Goal: Task Accomplishment & Management: Manage account settings

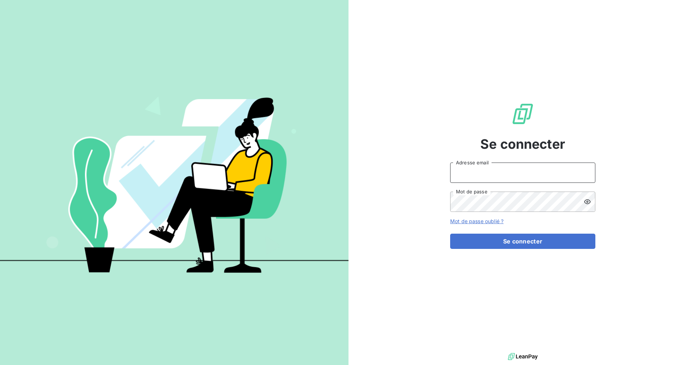
click at [578, 182] on body "Se connecter Adresse email Mot de passe Mot de passe oublié ? Se connecter" at bounding box center [348, 182] width 697 height 365
click at [588, 175] on icon at bounding box center [585, 172] width 5 height 5
type input "[PERSON_NAME][EMAIL_ADDRESS][DOMAIN_NAME]"
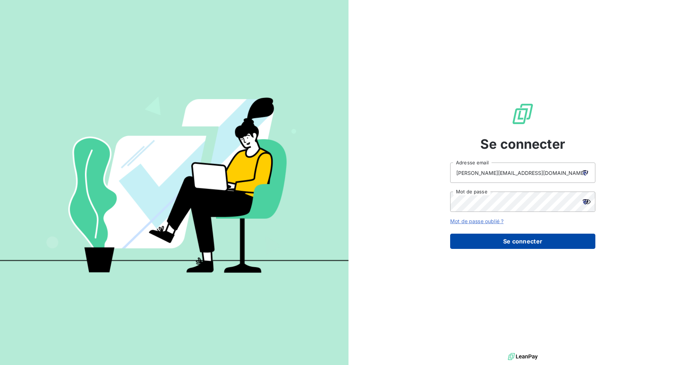
click at [487, 247] on button "Se connecter" at bounding box center [522, 241] width 145 height 15
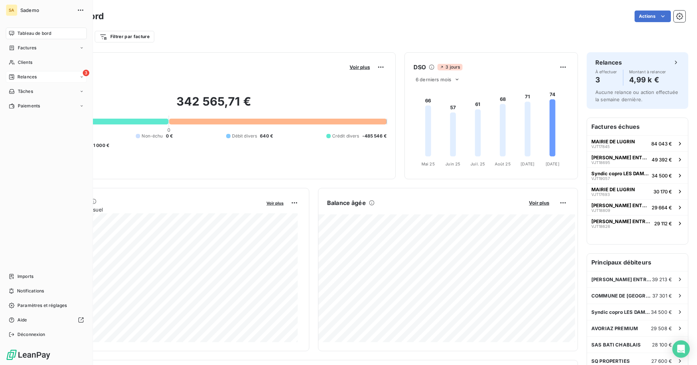
click at [27, 77] on span "Relances" at bounding box center [26, 77] width 19 height 7
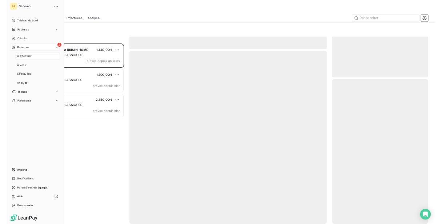
scroll to position [289, 151]
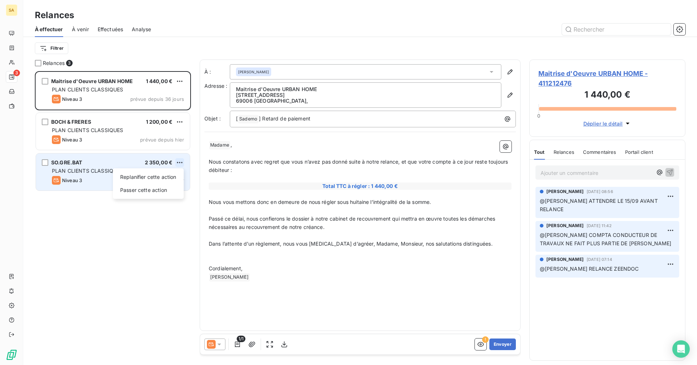
click at [178, 161] on html "SA 3 Relances À effectuer À venir Effectuées Analyse Filtrer Relances 3 Maitris…" at bounding box center [348, 182] width 697 height 365
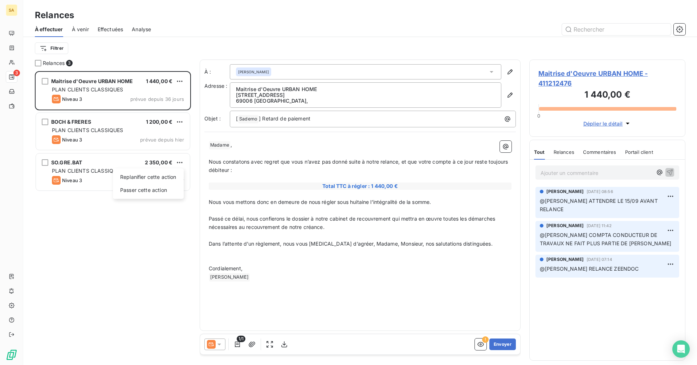
click at [141, 141] on html "SA 3 Relances À effectuer À venir Effectuées Analyse Filtrer Relances 3 Maitris…" at bounding box center [348, 182] width 697 height 365
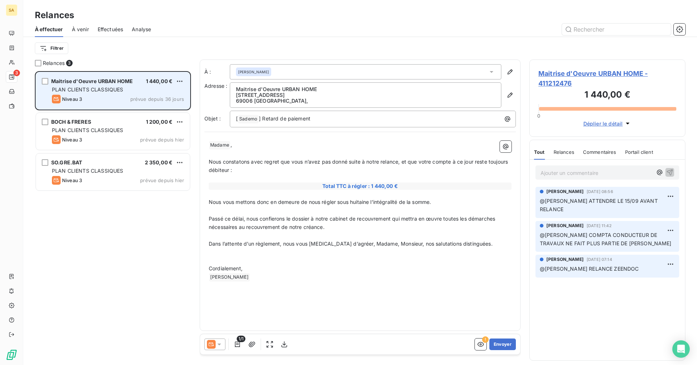
click at [126, 91] on div "PLAN CLIENTS CLASSIQUES" at bounding box center [118, 89] width 132 height 7
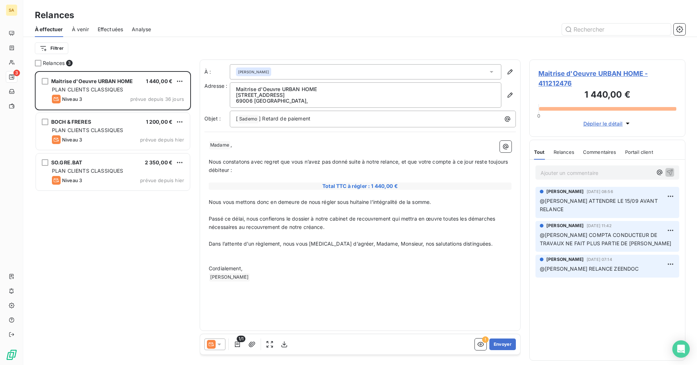
click at [570, 176] on p "Ajouter un commentaire ﻿" at bounding box center [597, 172] width 112 height 9
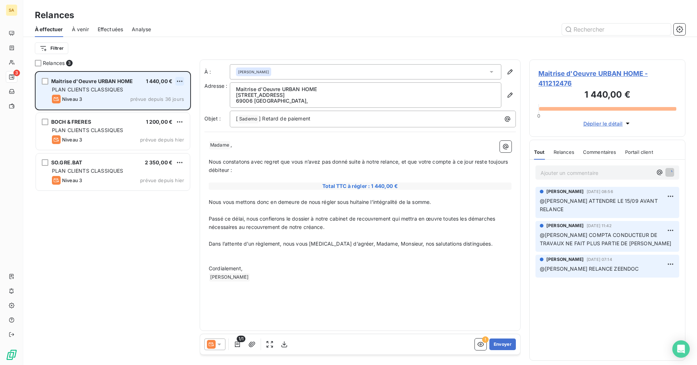
click at [179, 85] on html "SA 3 Relances À effectuer À venir Effectuées Analyse Filtrer Relances 3 Maitris…" at bounding box center [348, 182] width 697 height 365
click at [161, 97] on div "Replanifier cette action" at bounding box center [148, 96] width 65 height 12
select select "9"
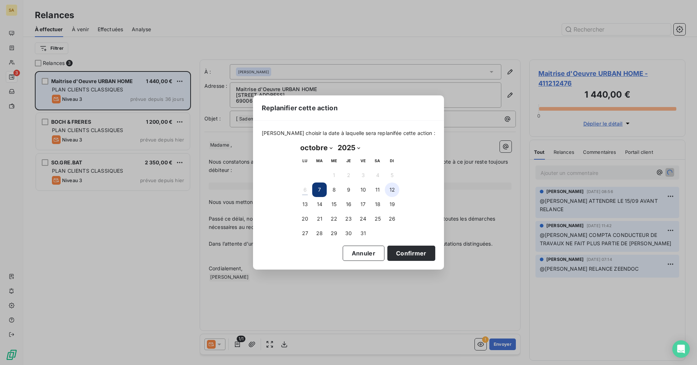
click at [389, 186] on button "12" at bounding box center [392, 190] width 15 height 15
click at [420, 254] on button "Confirmer" at bounding box center [411, 253] width 48 height 15
